Goal: Task Accomplishment & Management: Use online tool/utility

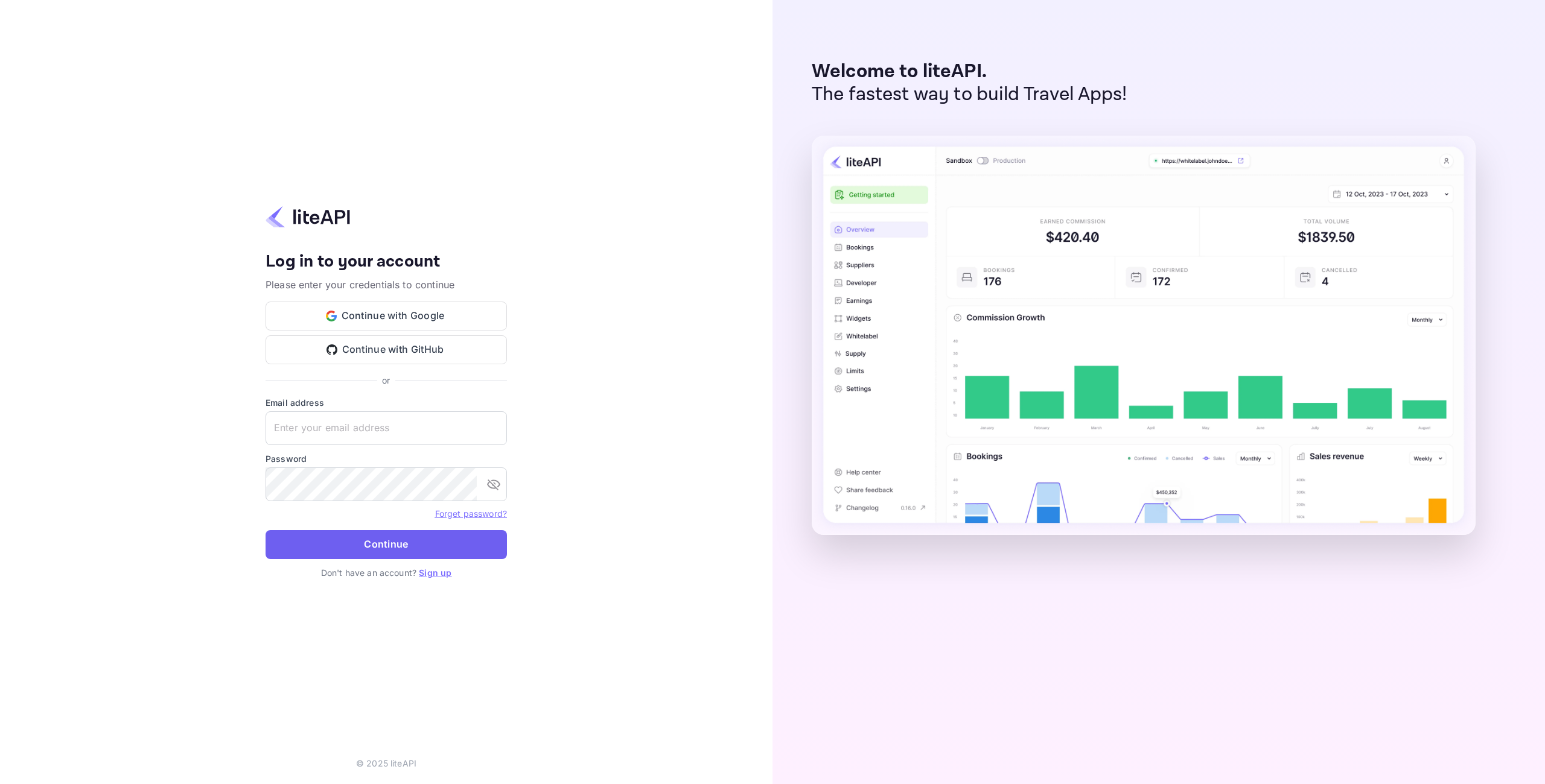
type input "[EMAIL_ADDRESS][DOMAIN_NAME]"
click at [444, 542] on button "Continue" at bounding box center [386, 545] width 242 height 29
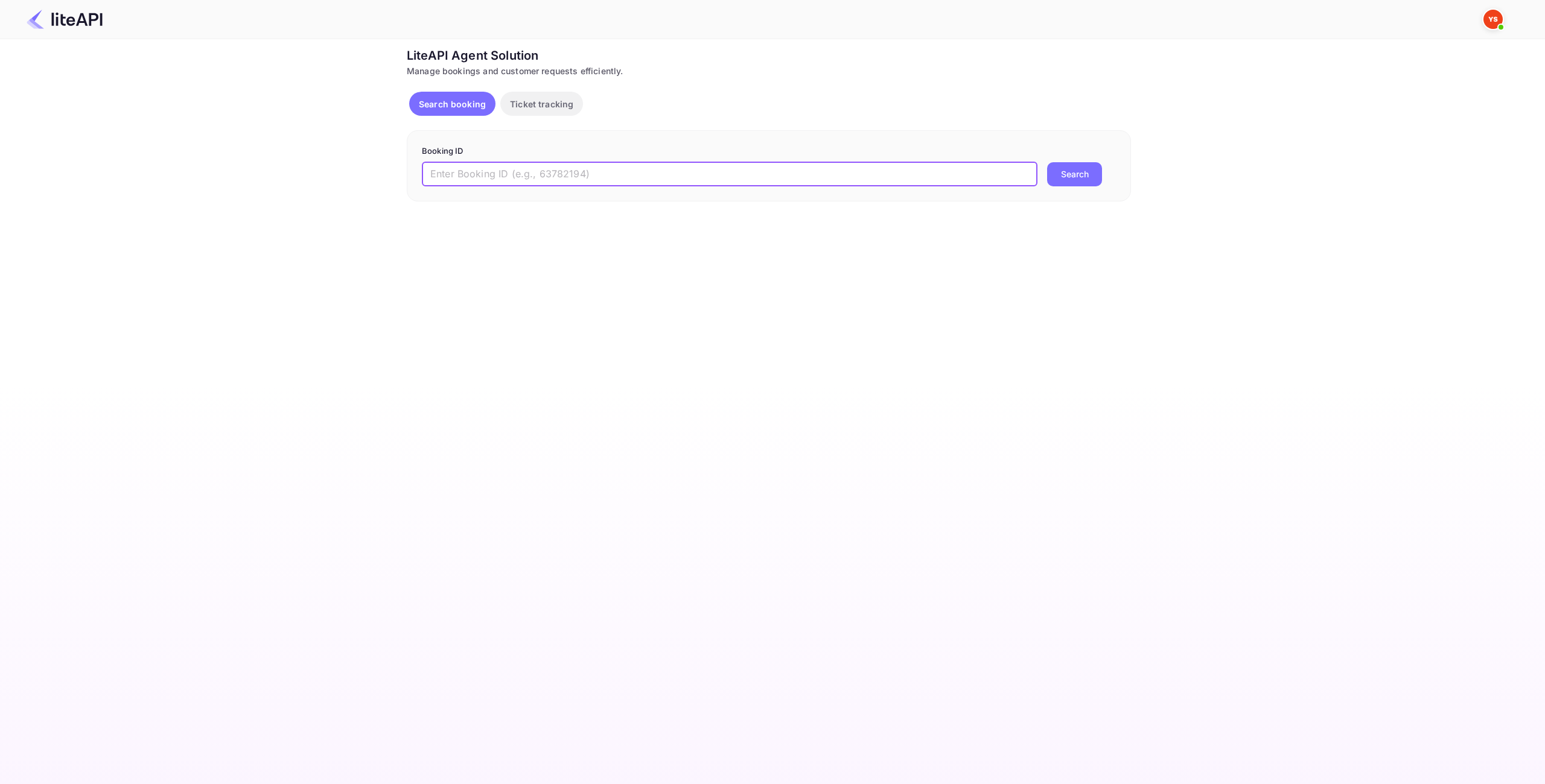
click at [517, 179] on input "text" at bounding box center [729, 174] width 616 height 24
paste input "9094197"
type input "9094197"
click at [1071, 162] on button "Search" at bounding box center [1074, 174] width 55 height 24
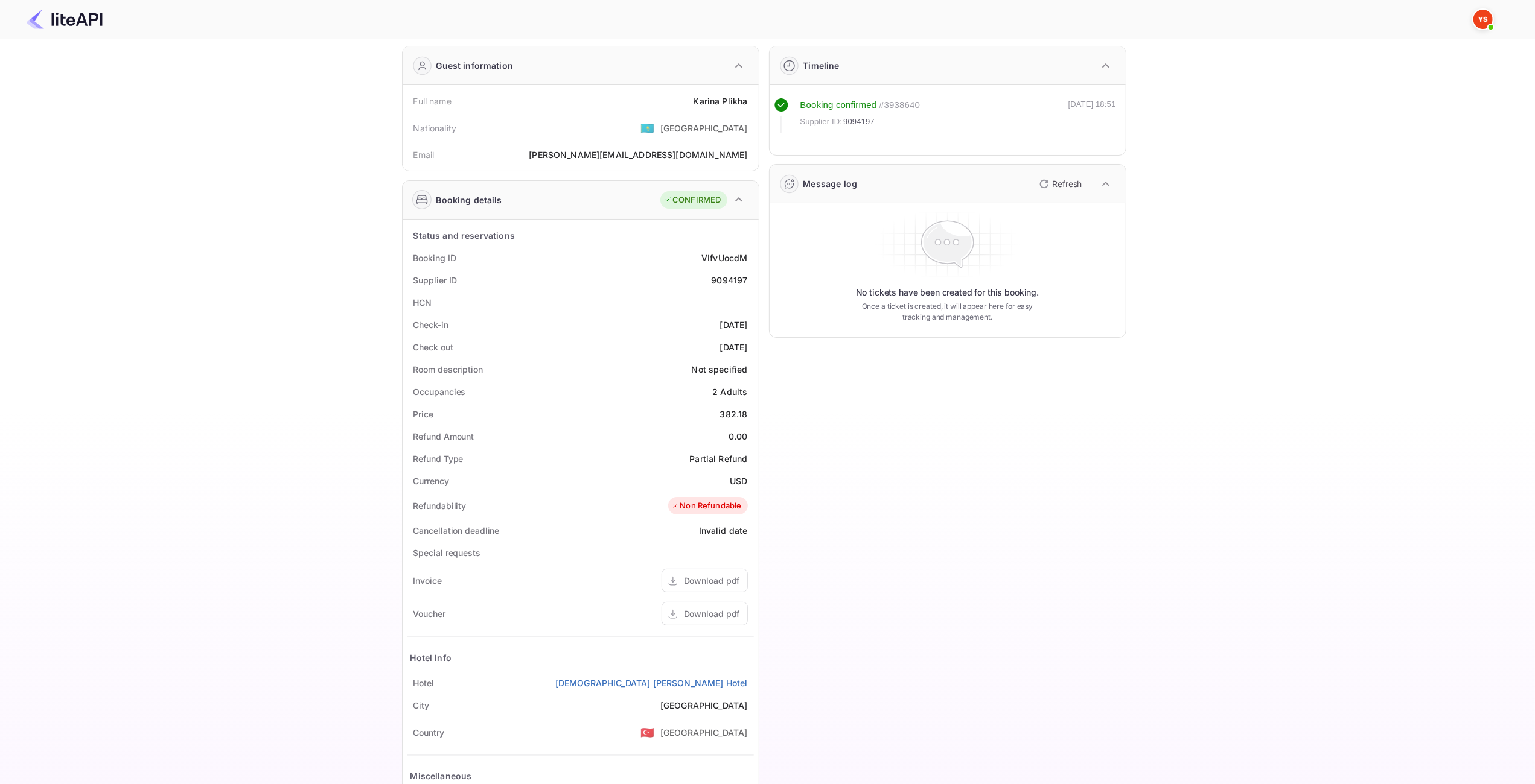
scroll to position [136, 0]
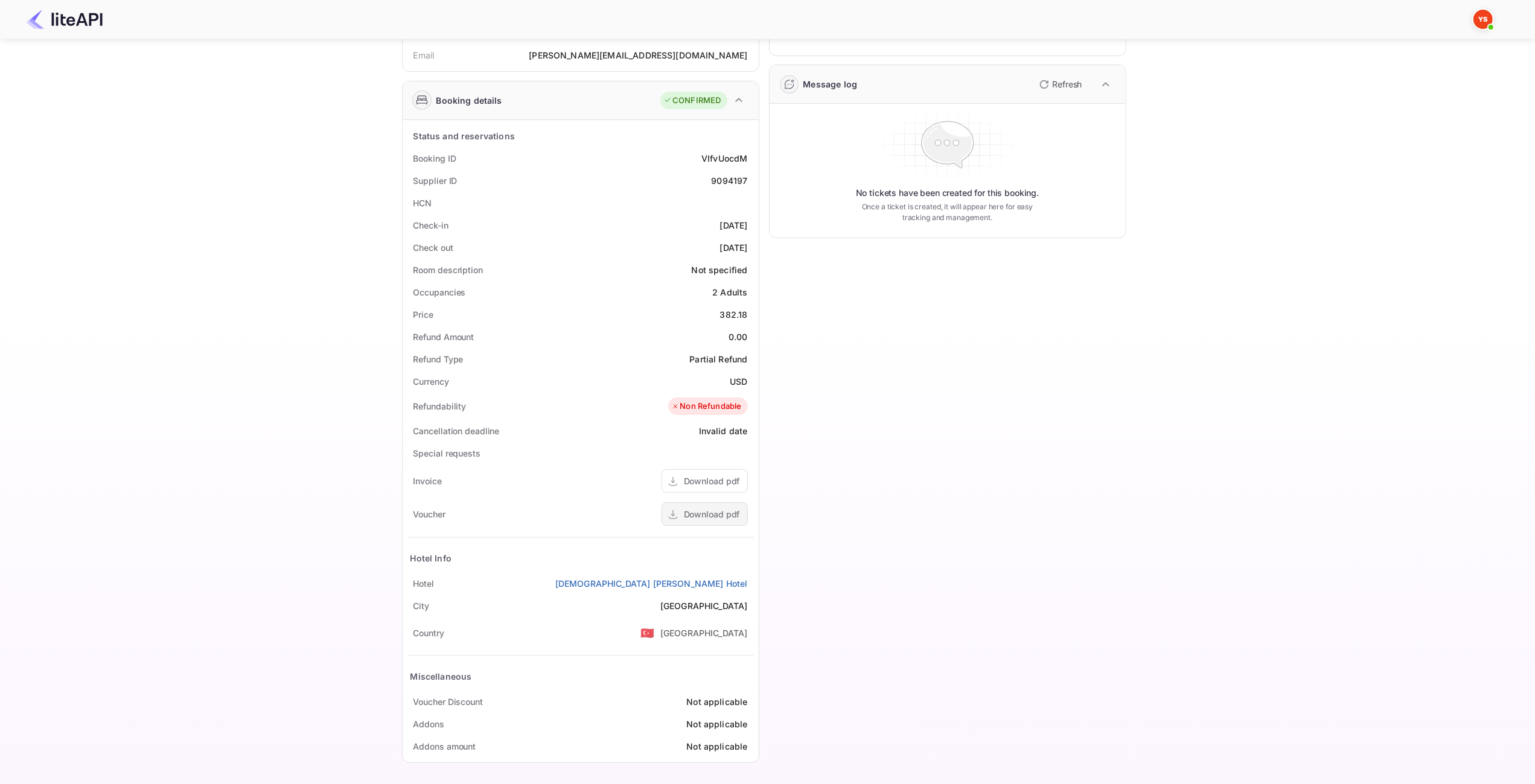
click at [719, 509] on div "Download pdf" at bounding box center [712, 514] width 56 height 13
